Goal: Information Seeking & Learning: Find specific page/section

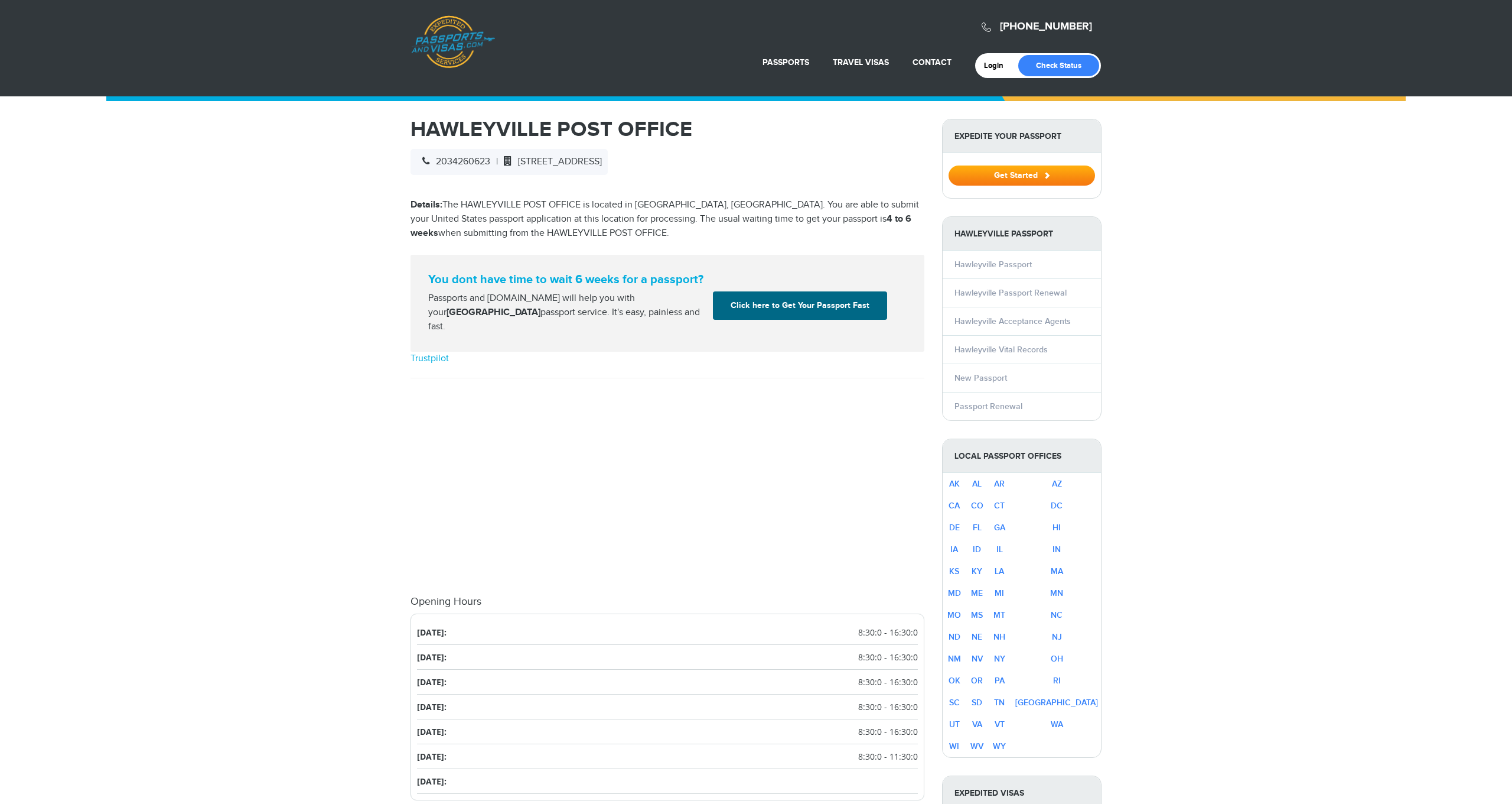
select select "**********"
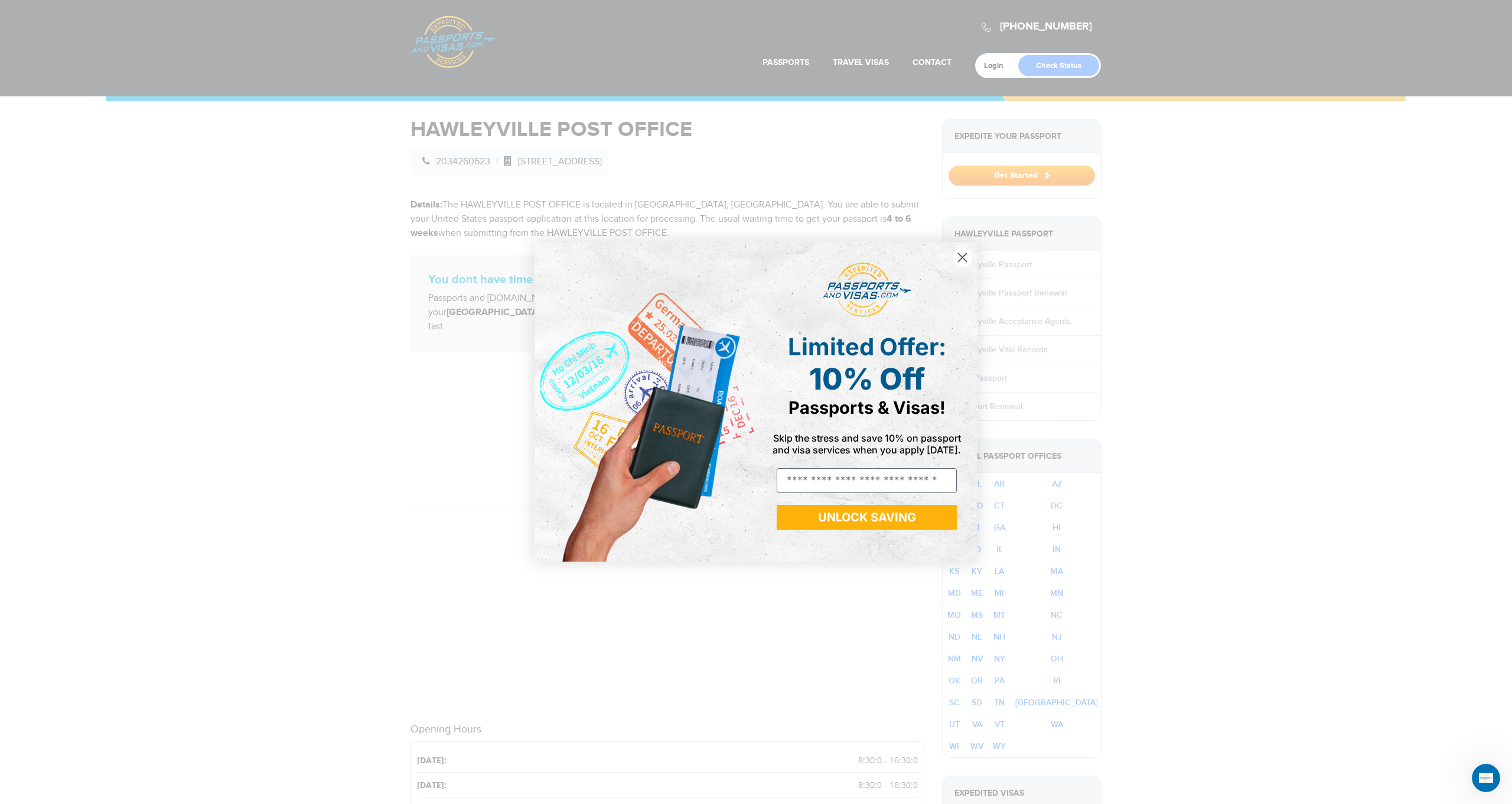
click at [960, 260] on icon "Close dialog" at bounding box center [963, 258] width 8 height 8
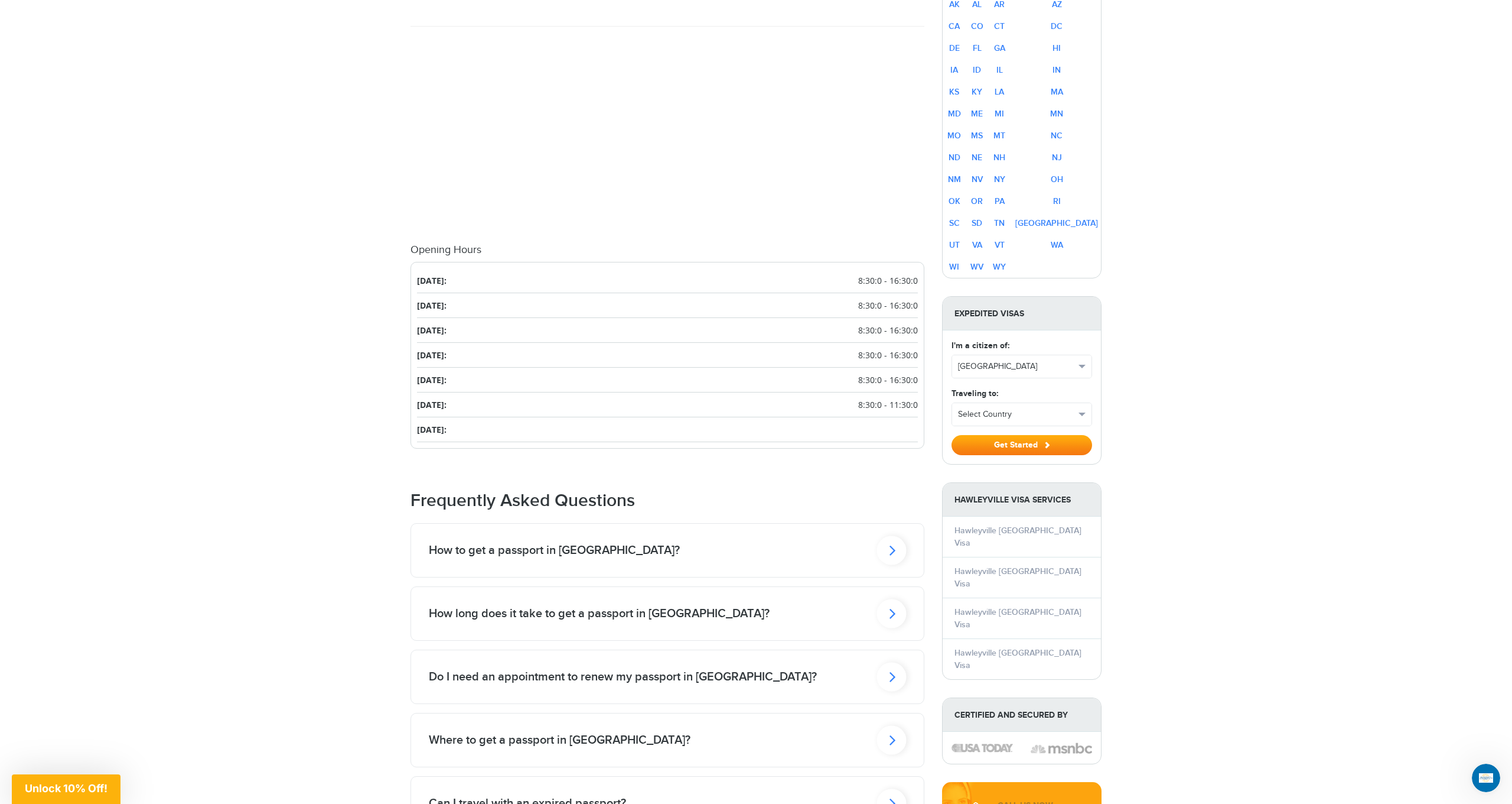
scroll to position [502, 0]
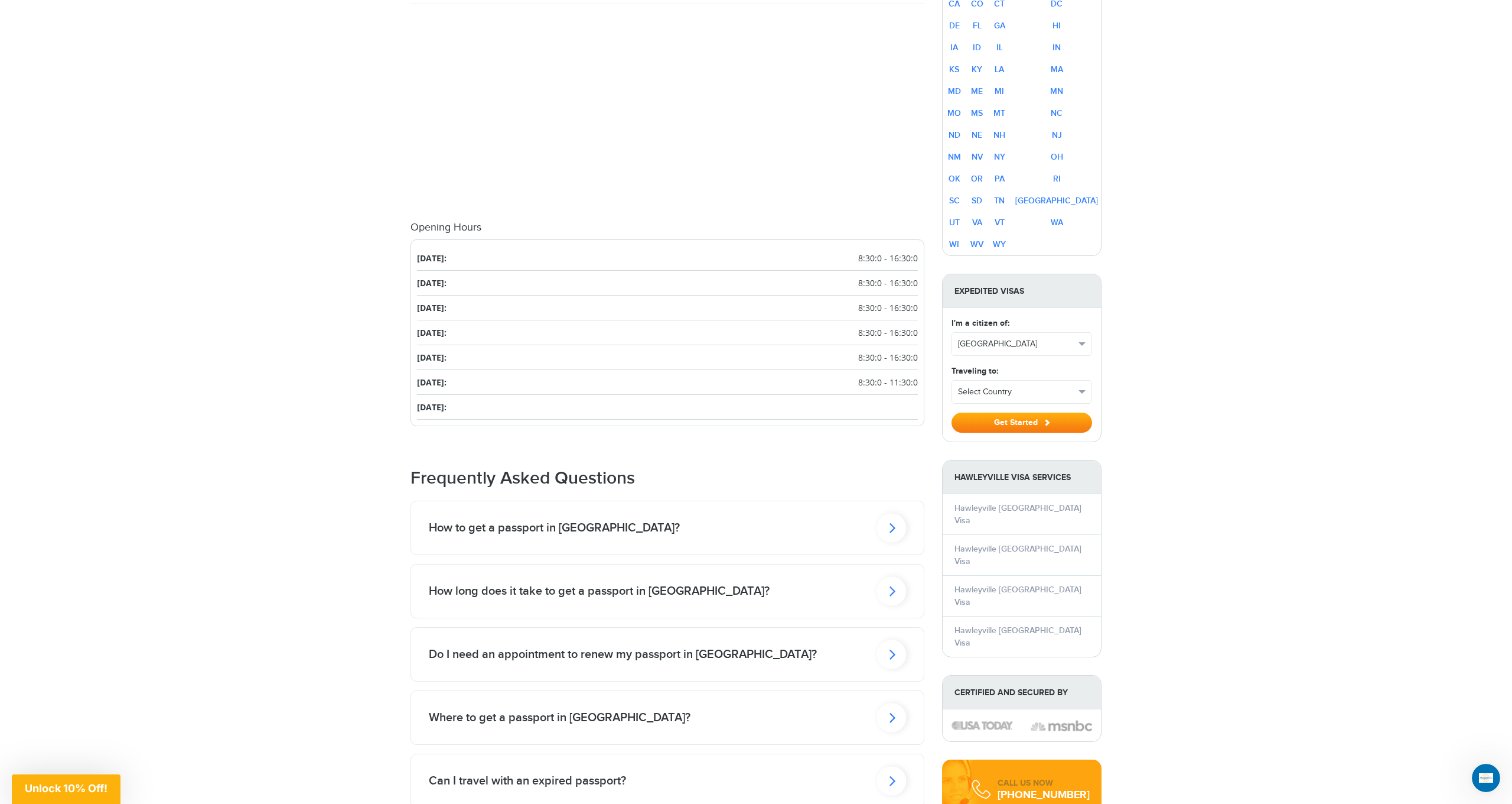
click at [893, 542] on icon at bounding box center [891, 528] width 30 height 29
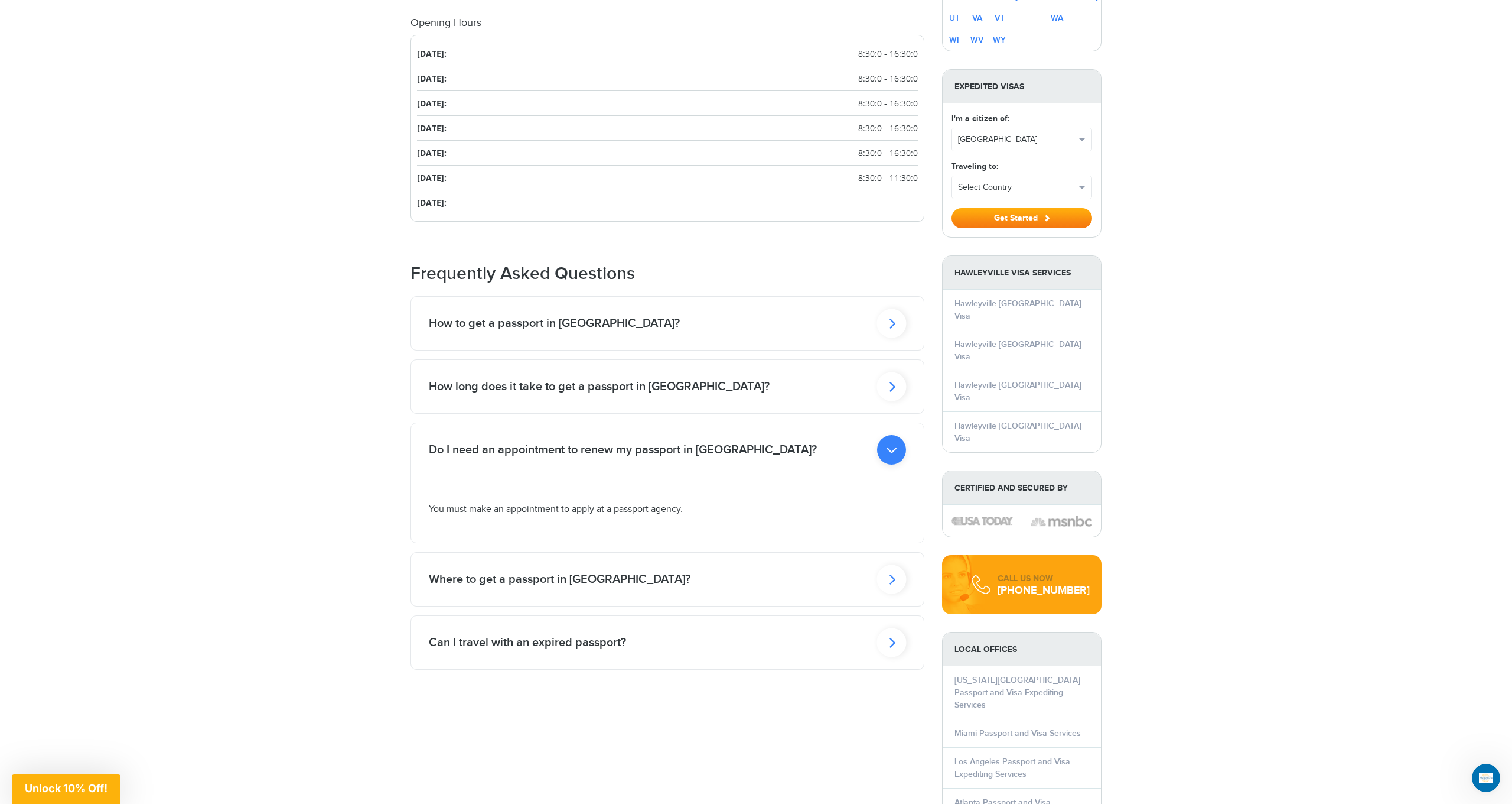
scroll to position [710, 0]
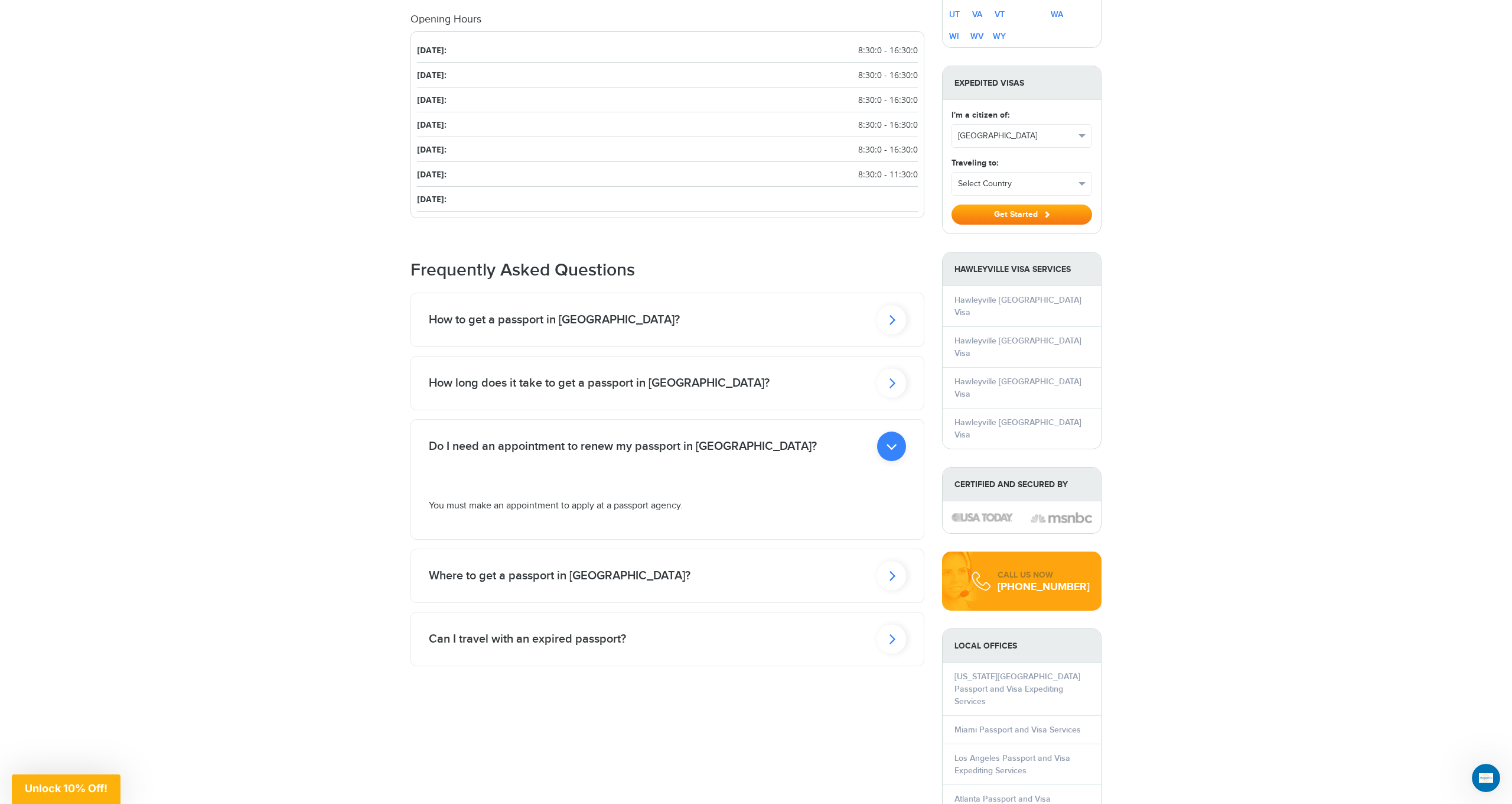
click at [894, 334] on icon at bounding box center [891, 320] width 30 height 29
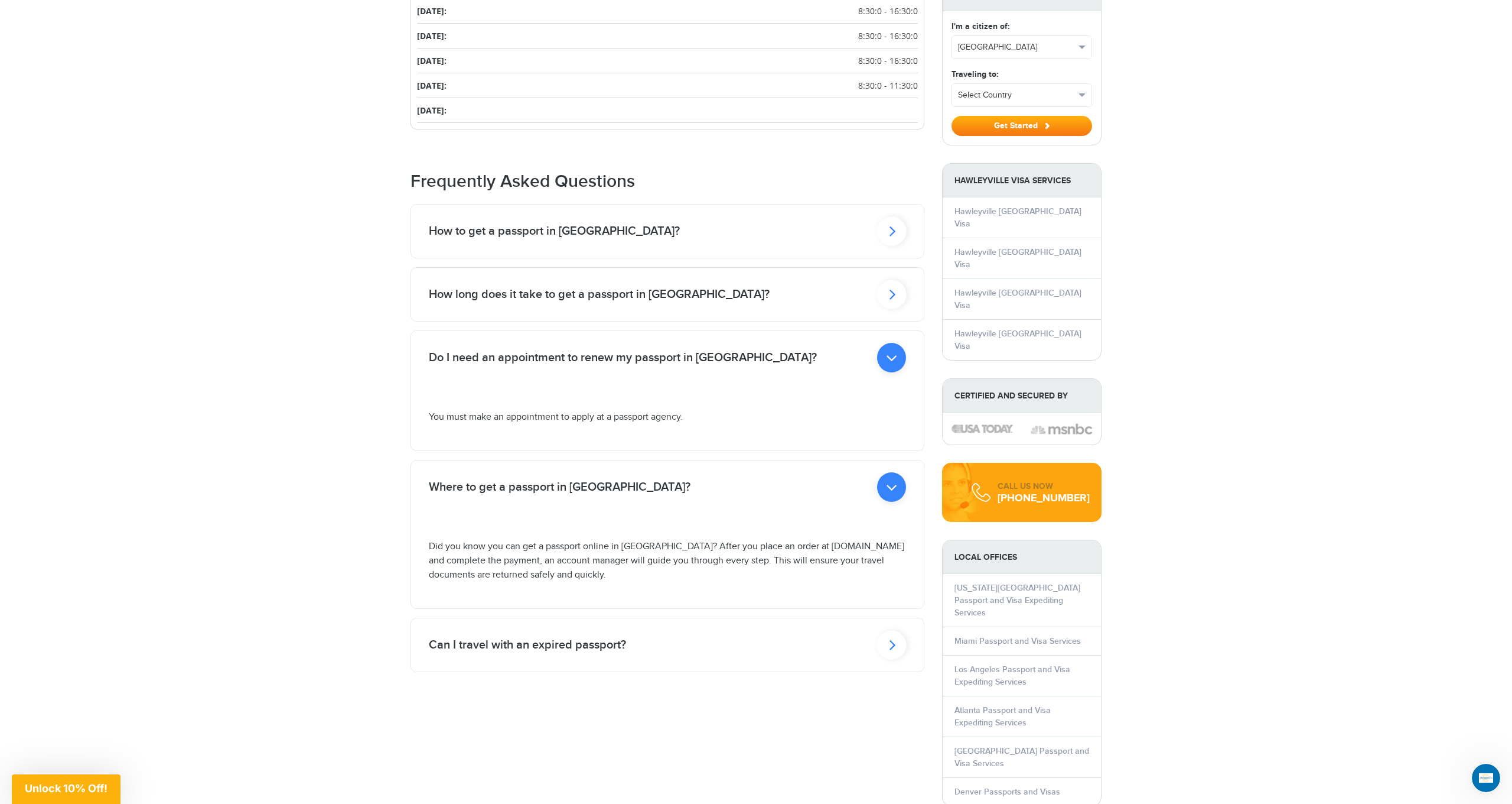
scroll to position [801, 0]
click at [899, 243] on icon at bounding box center [891, 229] width 30 height 29
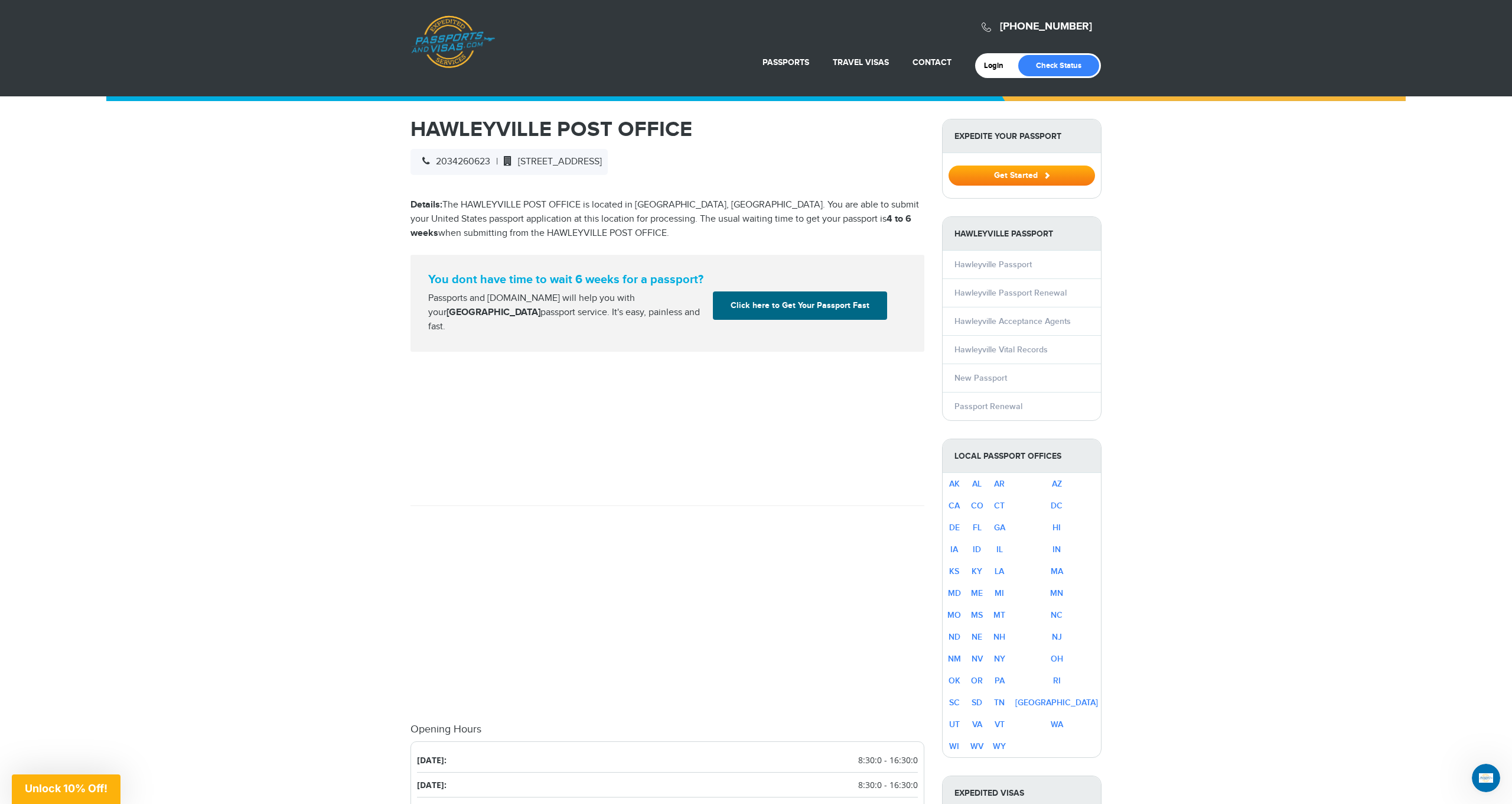
scroll to position [0, 0]
click at [1005, 294] on link "Hawleyville Passport Renewal" at bounding box center [1010, 292] width 112 height 10
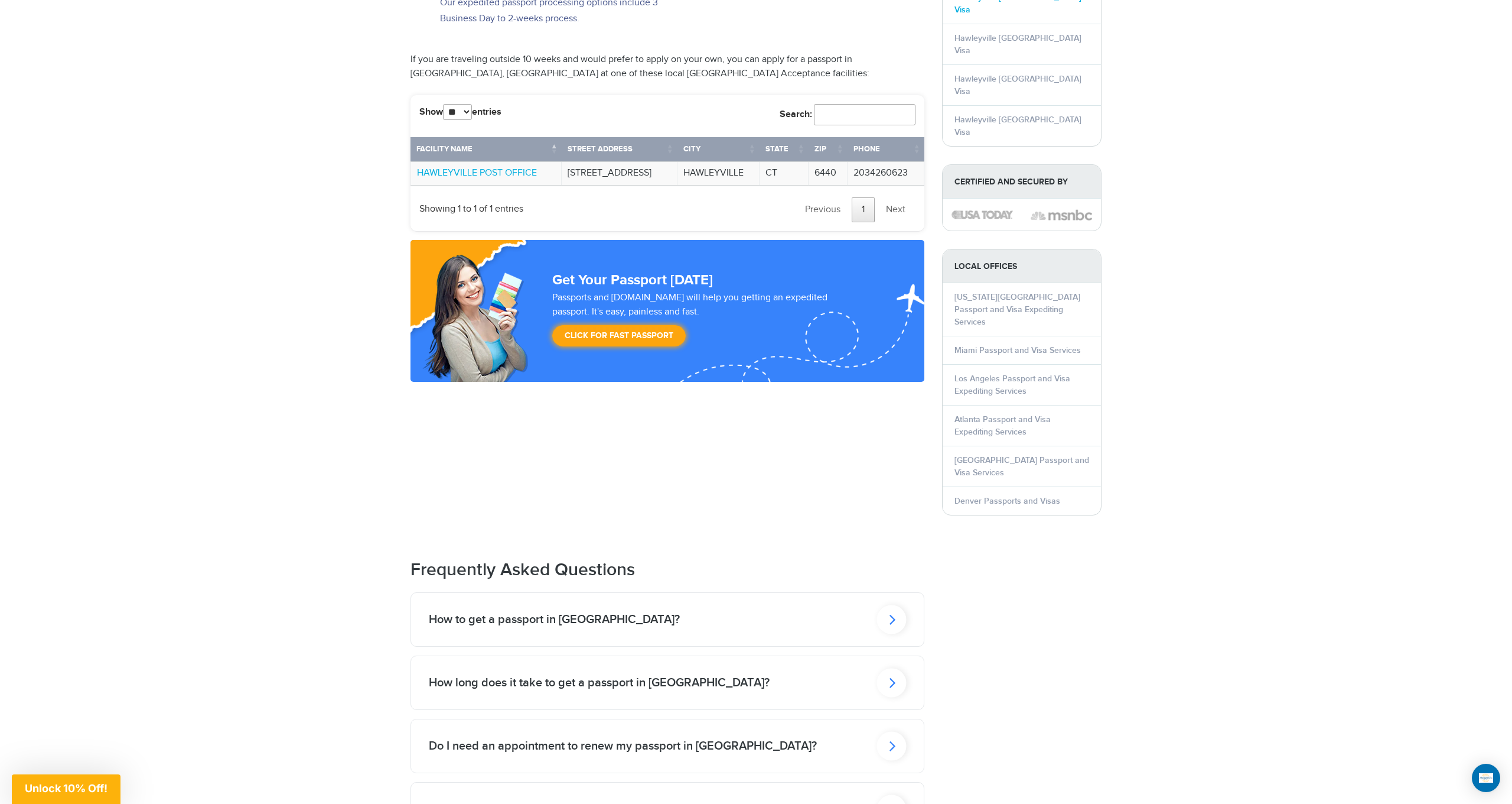
scroll to position [984, 0]
click at [888, 604] on icon at bounding box center [891, 619] width 30 height 29
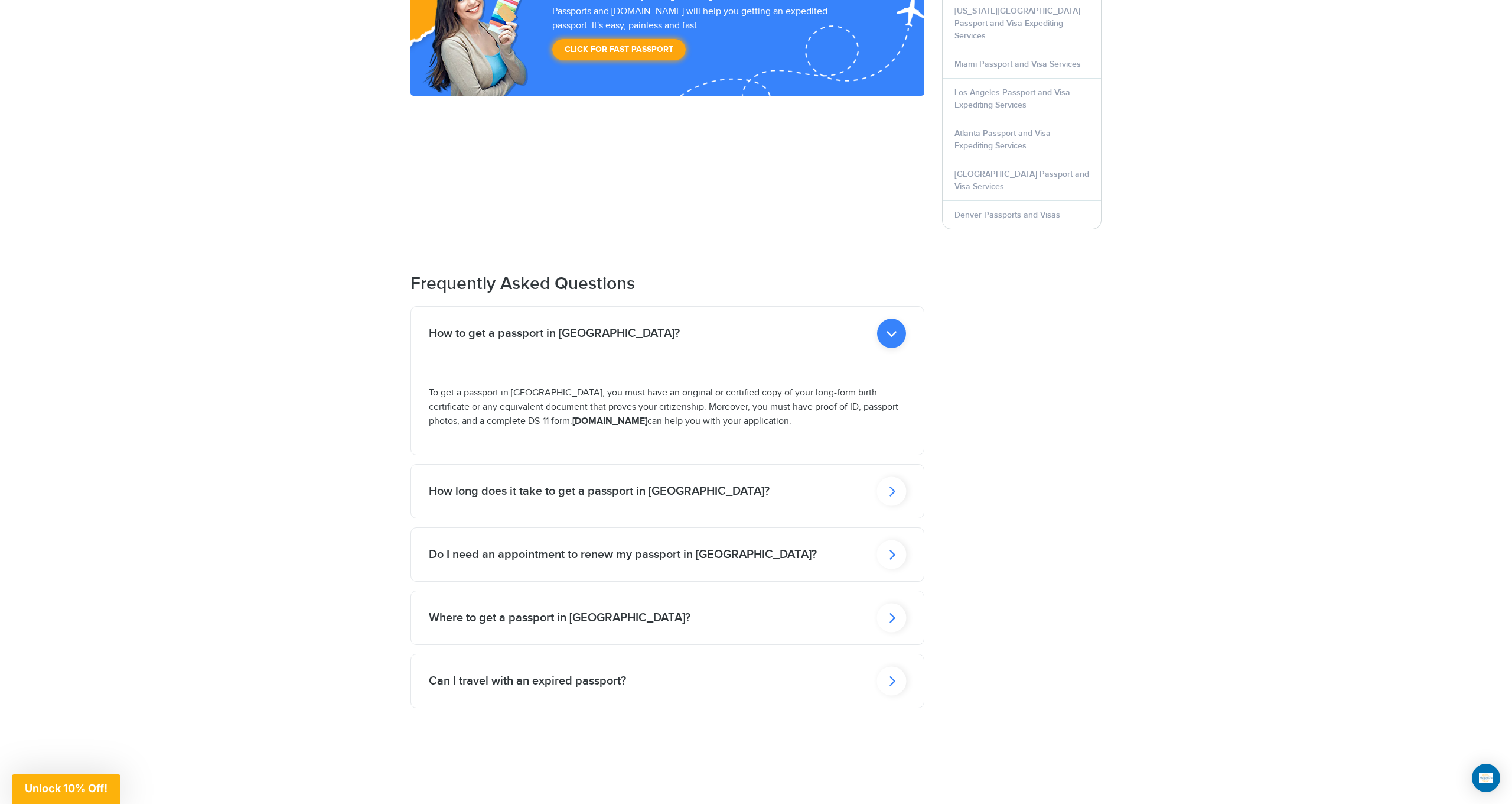
scroll to position [1275, 0]
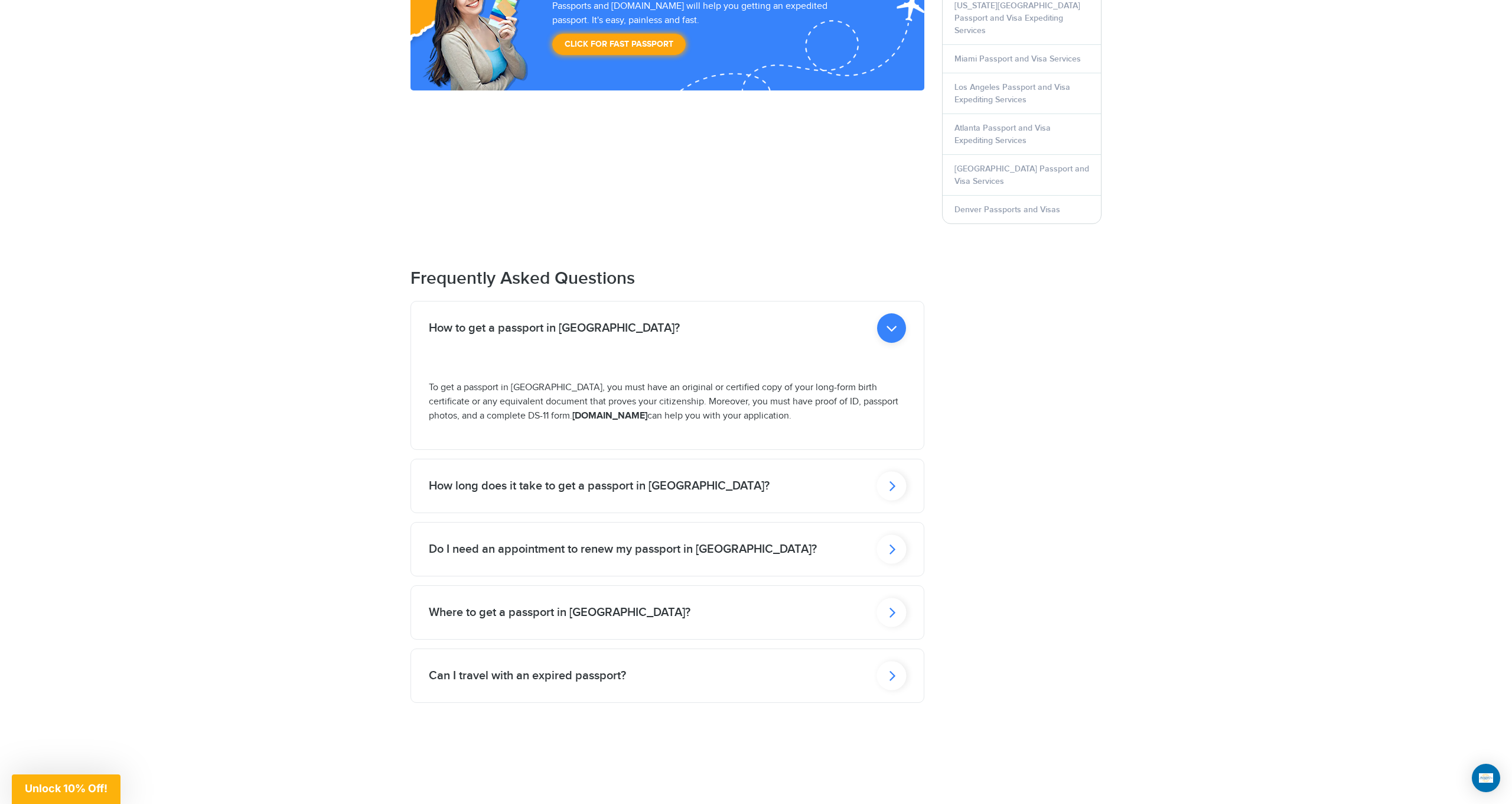
click at [906, 354] on div "Do I need an appointment to renew my passport in [GEOGRAPHIC_DATA]?" at bounding box center [667, 328] width 513 height 53
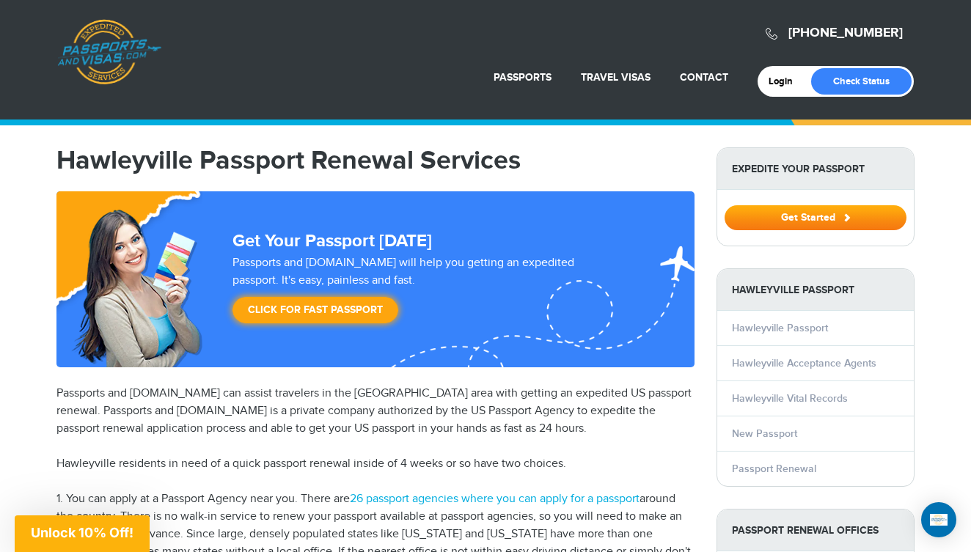
scroll to position [0, 0]
